Goal: Download file/media

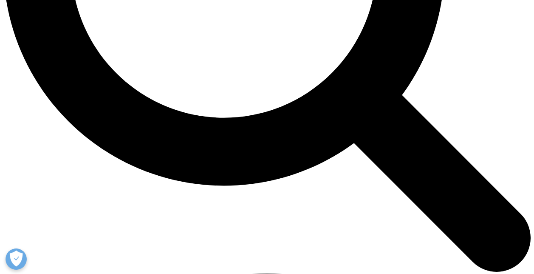
scroll to position [827, 0]
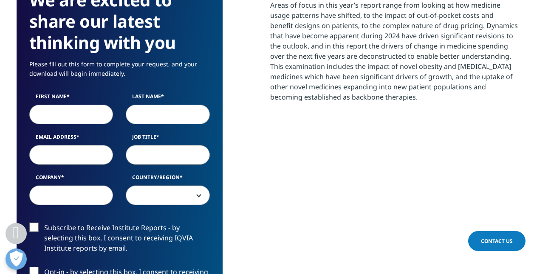
scroll to position [455, 0]
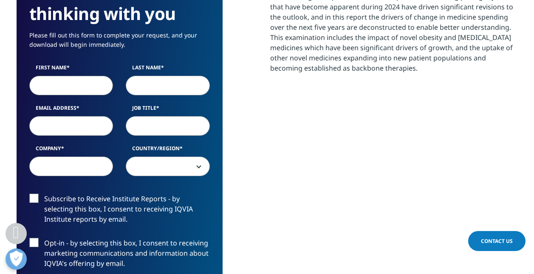
click at [99, 91] on input "First Name" at bounding box center [71, 86] width 84 height 20
type input "Lale"
type input "[PERSON_NAME]"
type input "[EMAIL_ADDRESS][PERSON_NAME][PERSON_NAME][DOMAIN_NAME]"
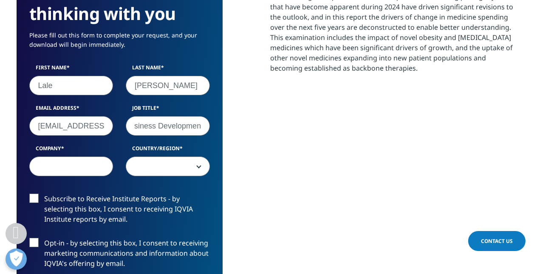
scroll to position [0, 41]
type input "Head of Business Development"
type input "Sandoz"
click at [181, 164] on span at bounding box center [167, 167] width 83 height 20
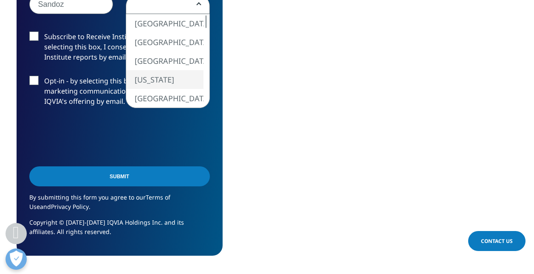
scroll to position [540, 0]
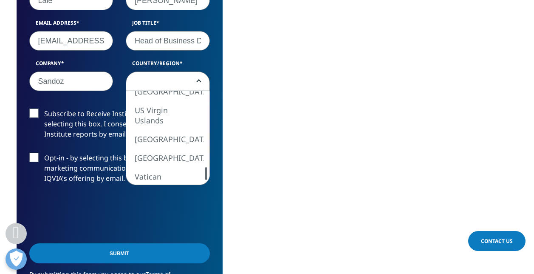
click at [198, 167] on div "[GEOGRAPHIC_DATA] [GEOGRAPHIC_DATA] [GEOGRAPHIC_DATA] [GEOGRAPHIC_DATA] [GEOGRA…" at bounding box center [167, 137] width 83 height 93
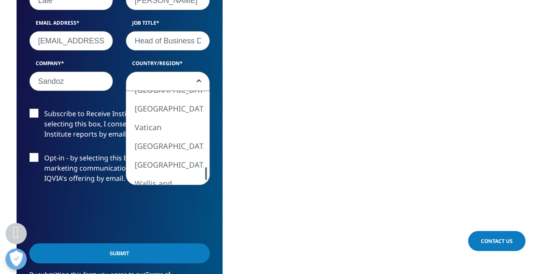
select select "[GEOGRAPHIC_DATA]"
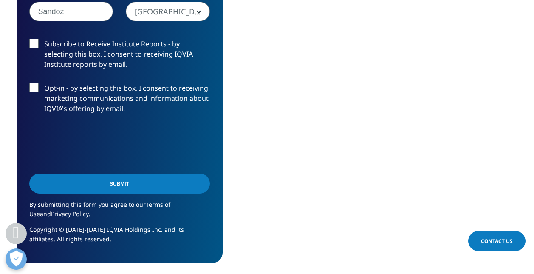
scroll to position [625, 0]
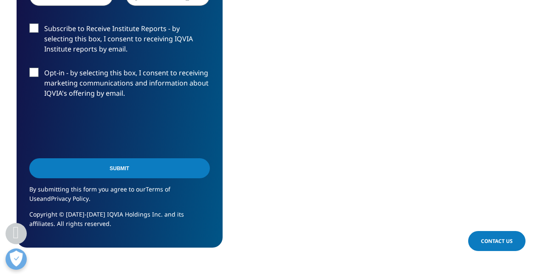
click at [104, 168] on input "Submit" at bounding box center [119, 168] width 181 height 20
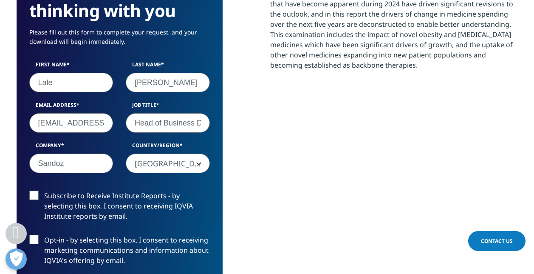
scroll to position [4, 4]
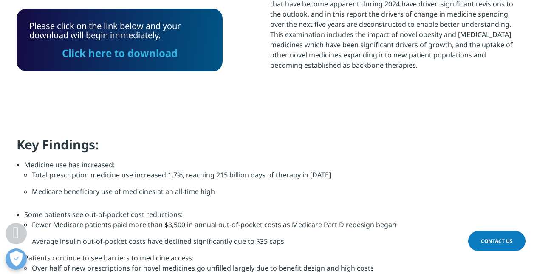
click at [164, 55] on link "Click here to download" at bounding box center [120, 53] width 116 height 14
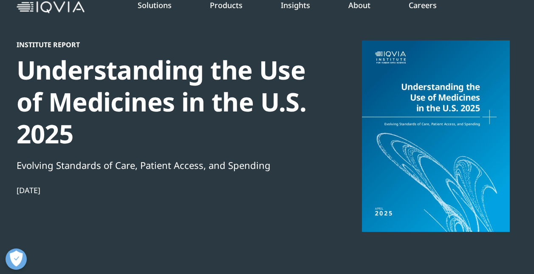
scroll to position [0, 0]
